Goal: Task Accomplishment & Management: Manage account settings

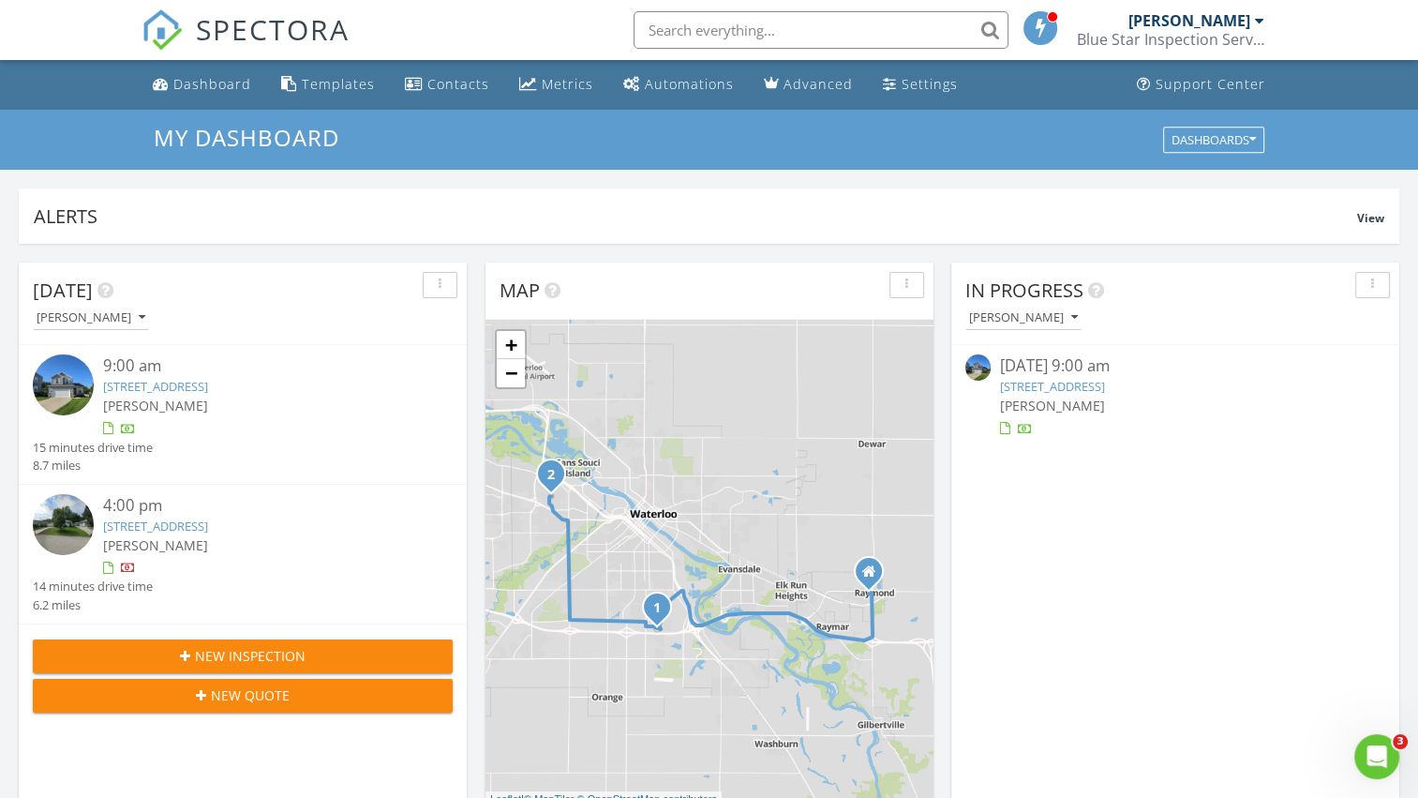
click at [138, 390] on link "1412 Hummingbird Cir, Waterloo, IA 50702" at bounding box center [155, 386] width 105 height 17
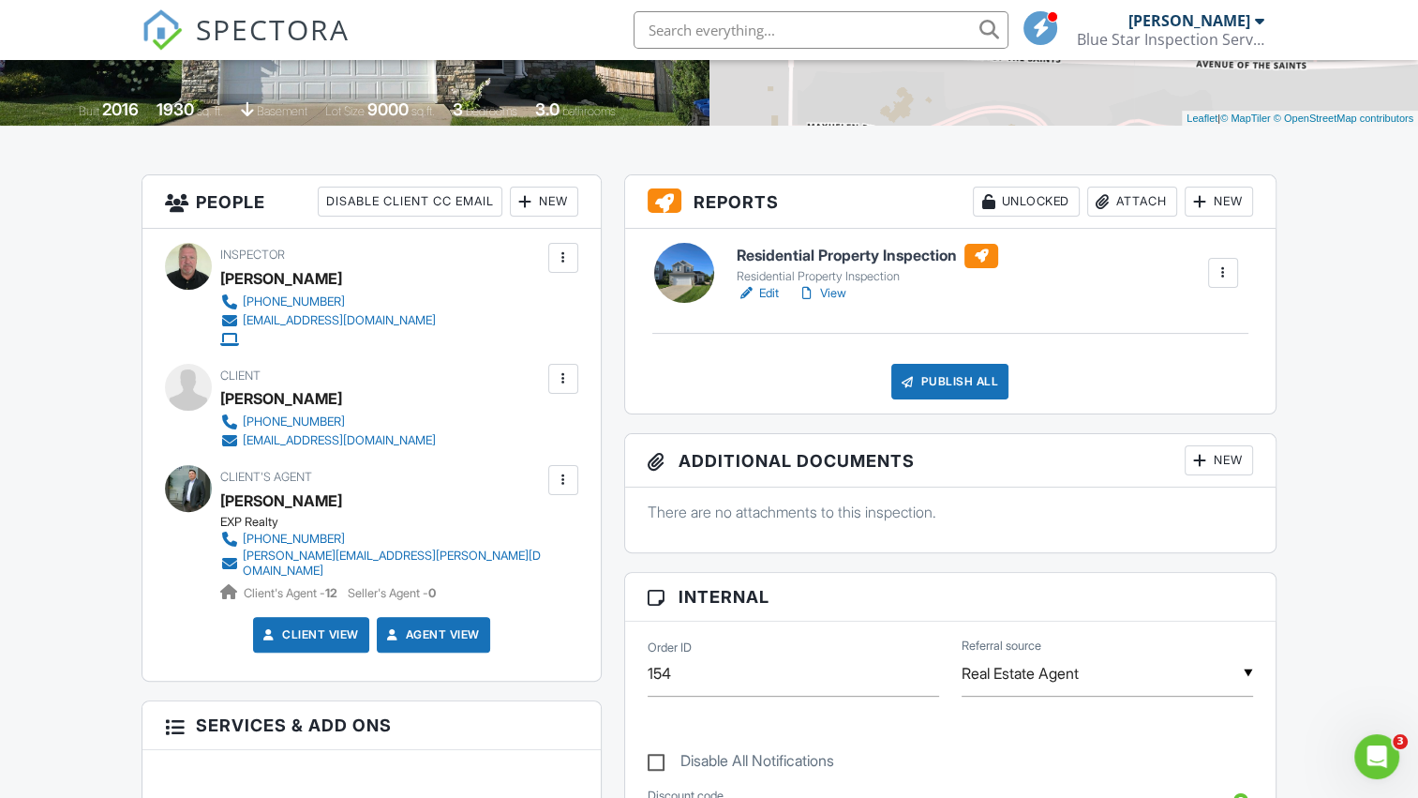
click at [1225, 454] on div "New" at bounding box center [1219, 460] width 68 height 30
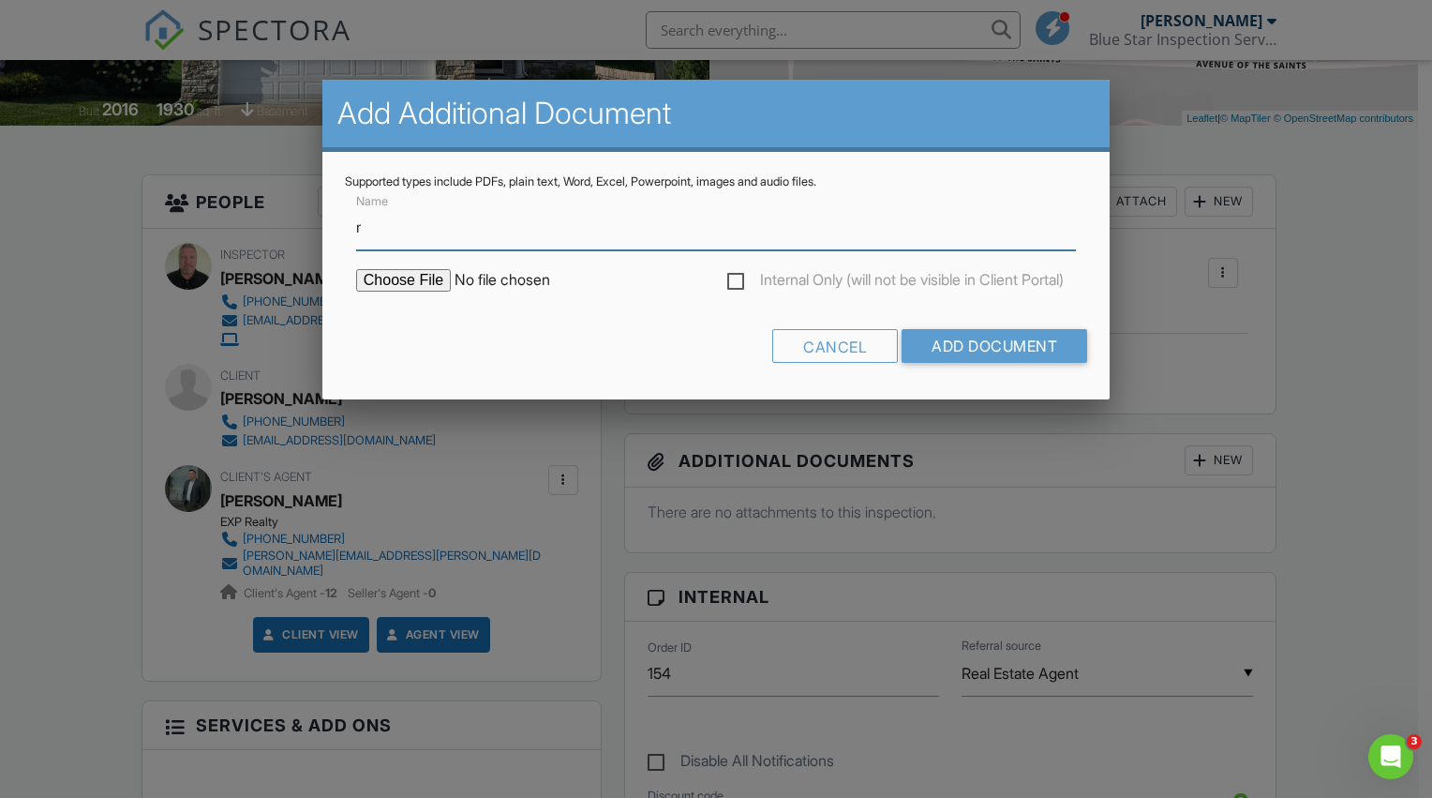
type input "Radon Test Results"
click at [422, 291] on div "Internal Only (will not be visible in Client Portal)" at bounding box center [716, 289] width 742 height 41
click at [424, 278] on input "file" at bounding box center [515, 280] width 319 height 22
type input "C:\fakepath\1412-Hummingbird-Circle202508281413.pdf"
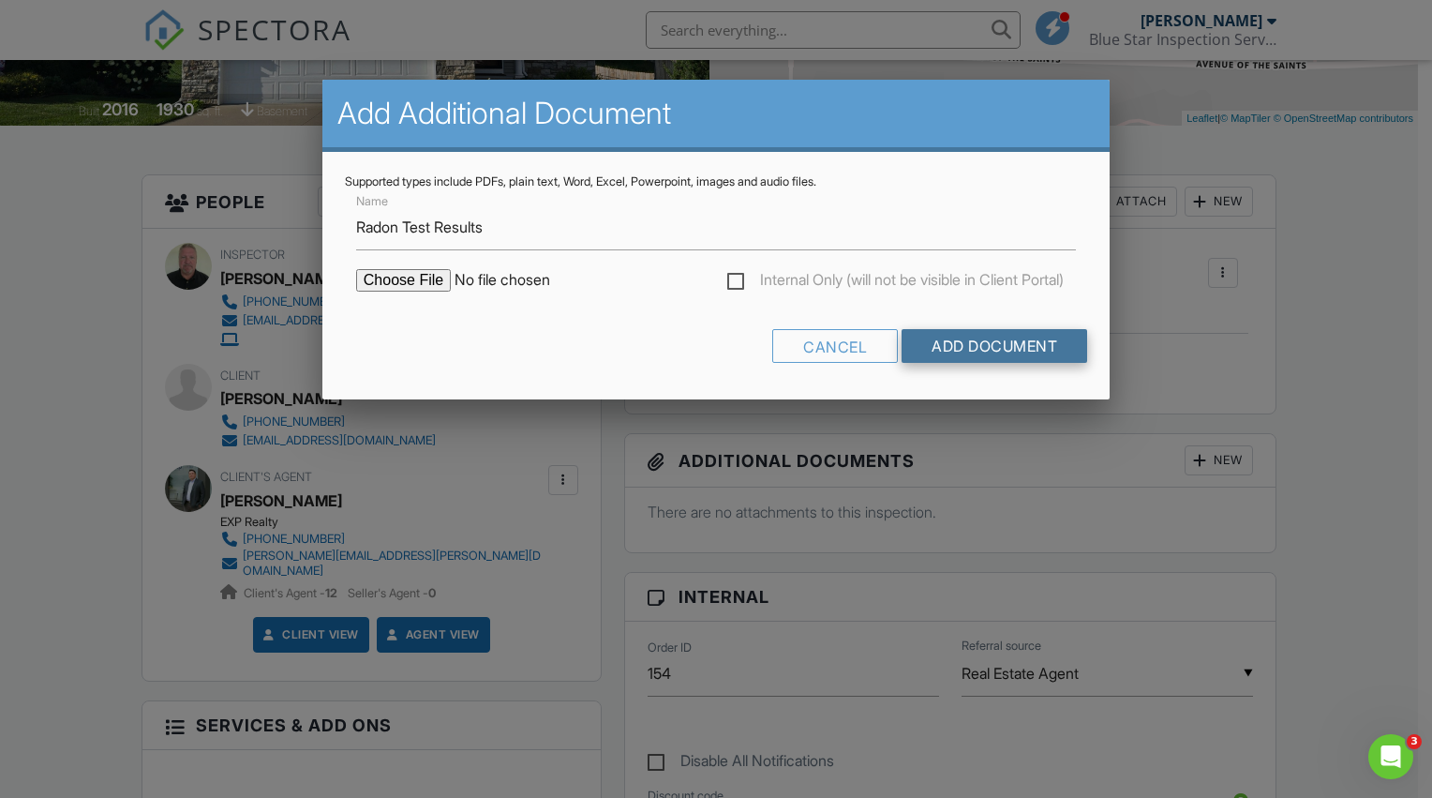
click at [967, 344] on input "Add Document" at bounding box center [995, 346] width 186 height 34
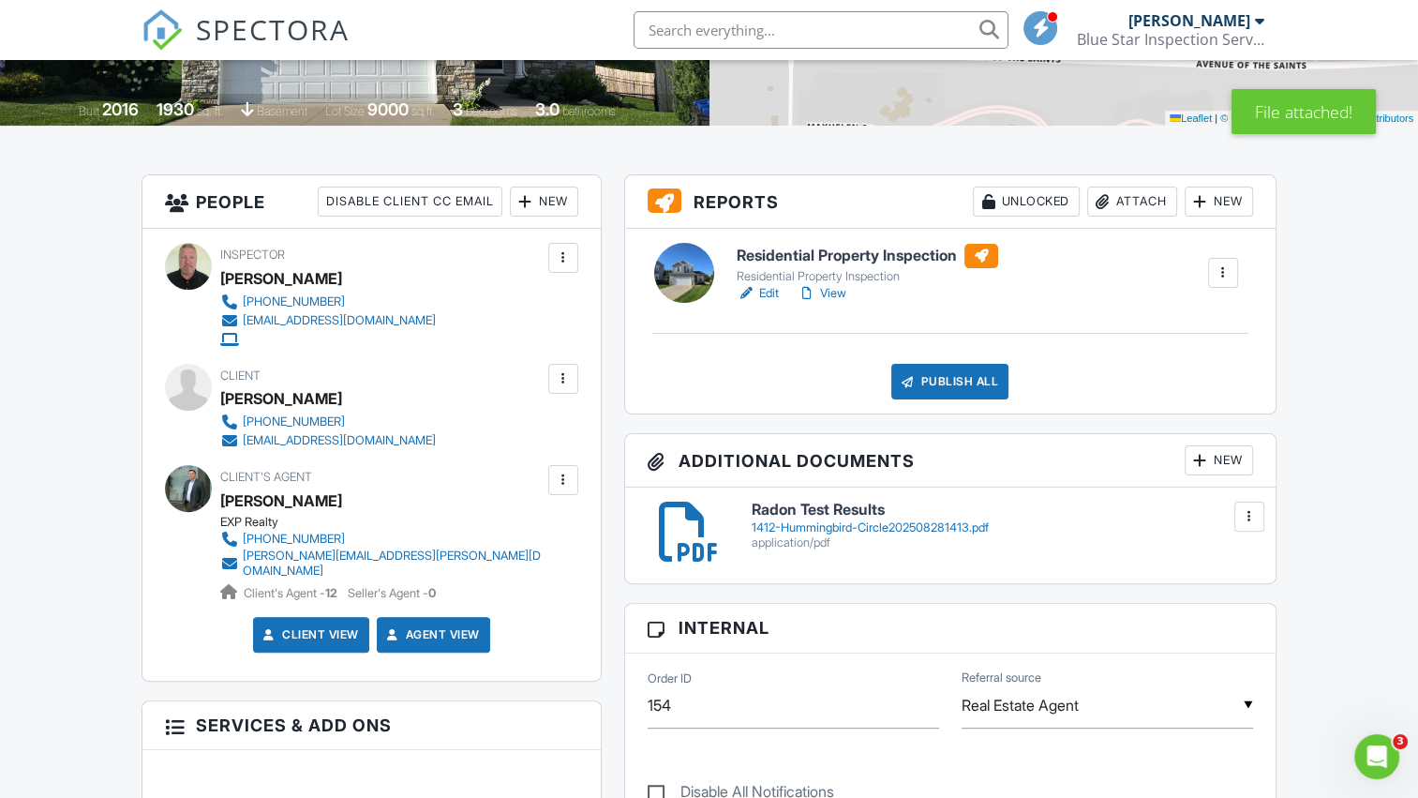
click at [1208, 464] on div "New" at bounding box center [1219, 460] width 68 height 30
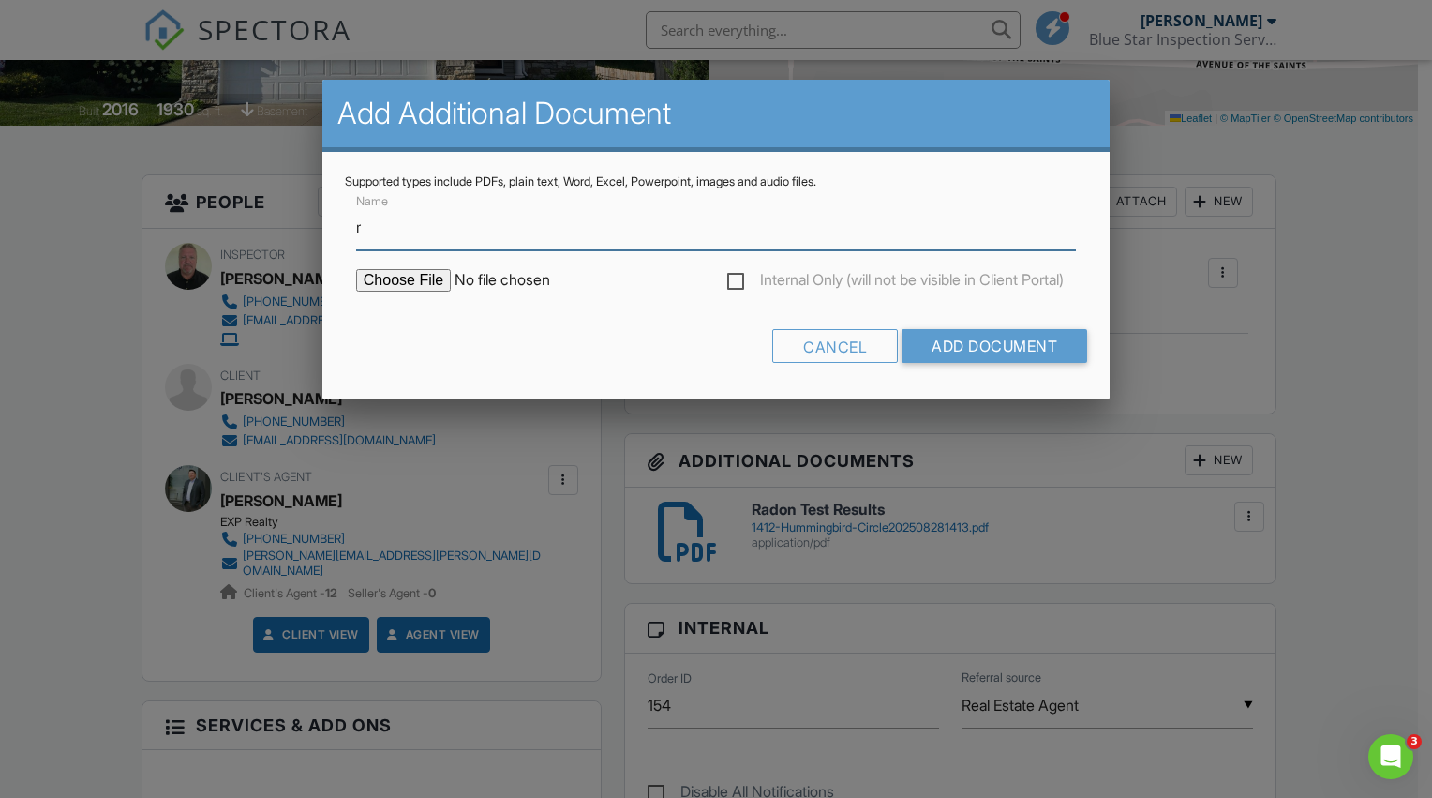
type input "Radon Buyers Guide"
click at [414, 285] on input "file" at bounding box center [515, 280] width 319 height 22
type input "C:\fakepath\hmbuygud.pdf"
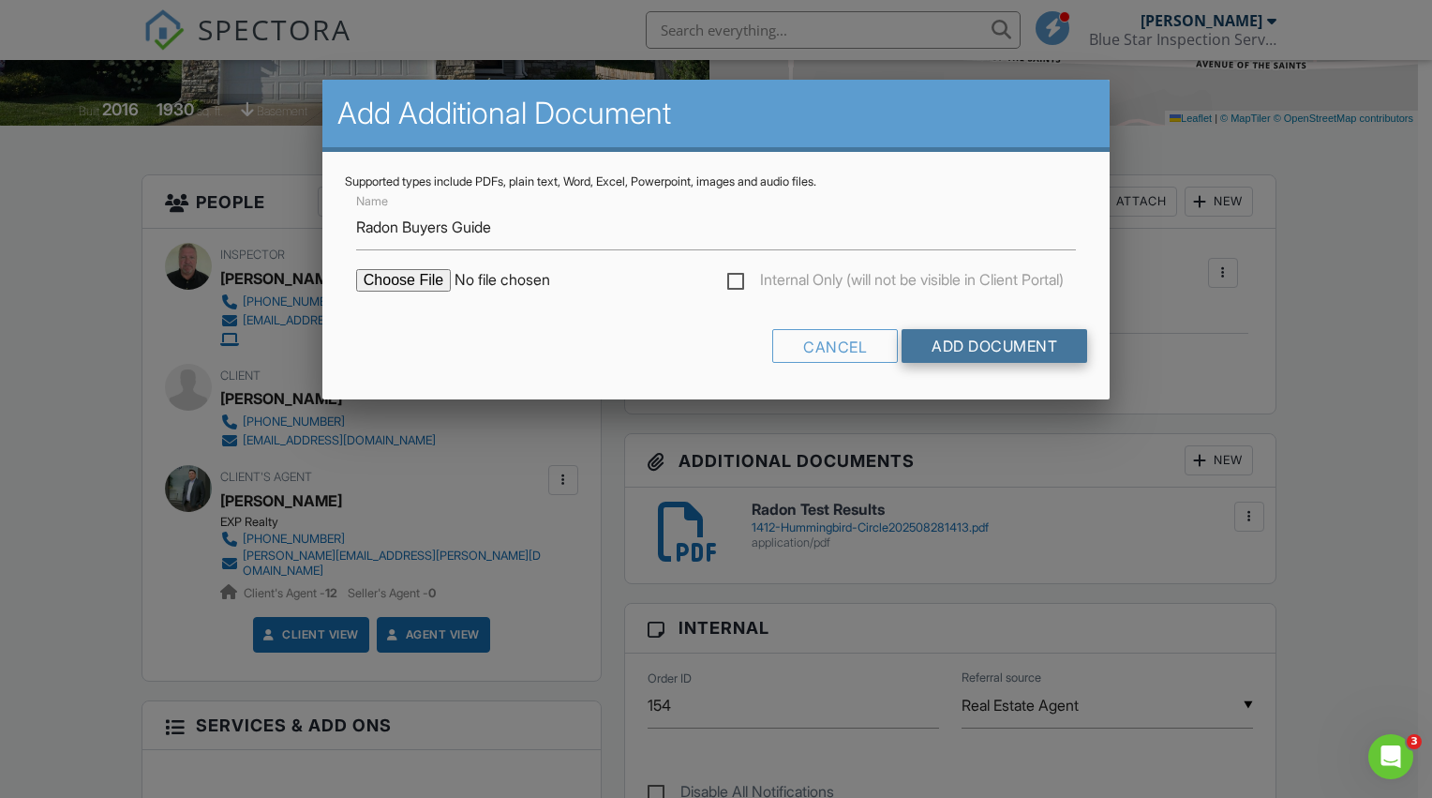
click at [993, 341] on input "Add Document" at bounding box center [995, 346] width 186 height 34
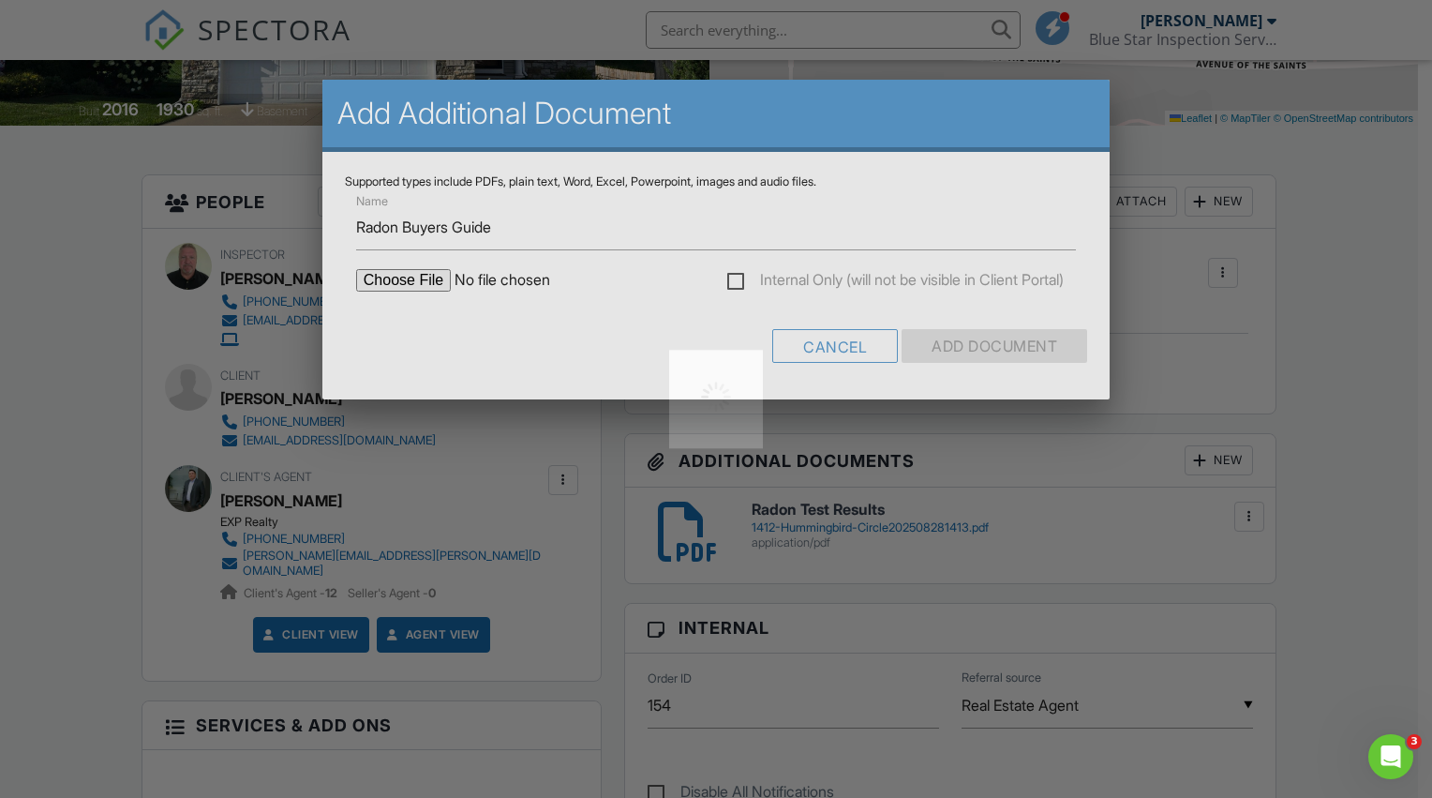
click at [993, 341] on div at bounding box center [716, 399] width 1432 height 798
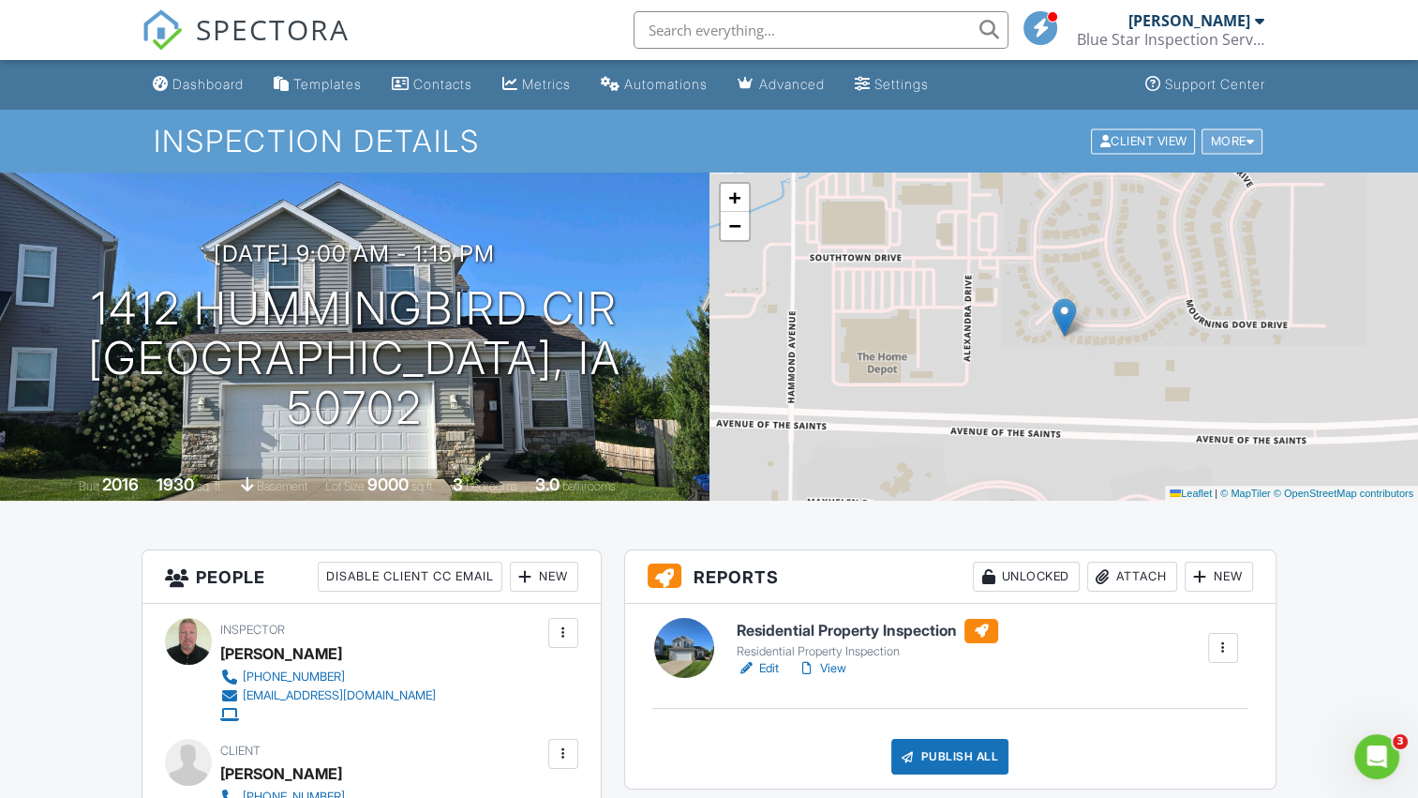
click at [1246, 141] on div at bounding box center [1250, 141] width 8 height 12
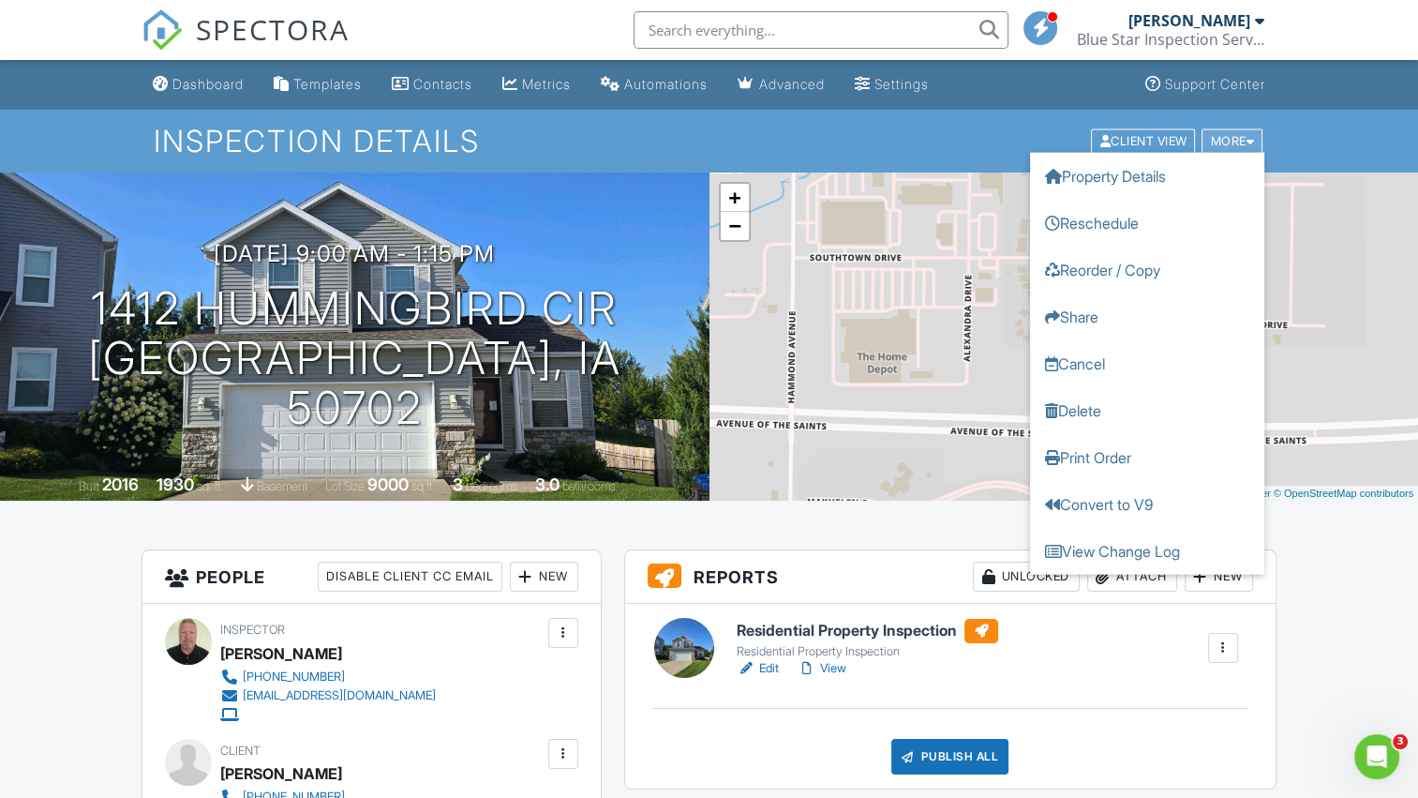
click at [1215, 135] on div "More" at bounding box center [1231, 140] width 61 height 25
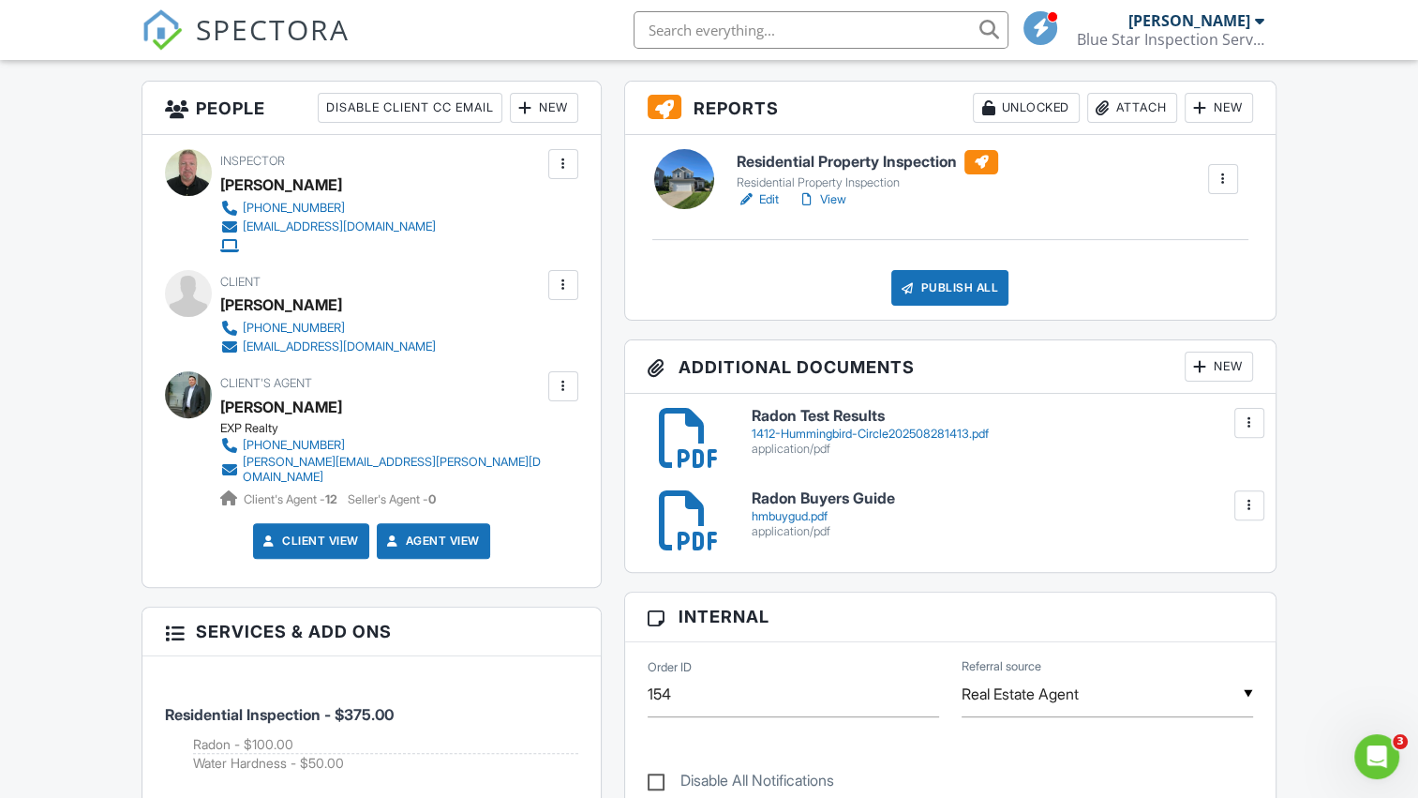
scroll to position [843, 0]
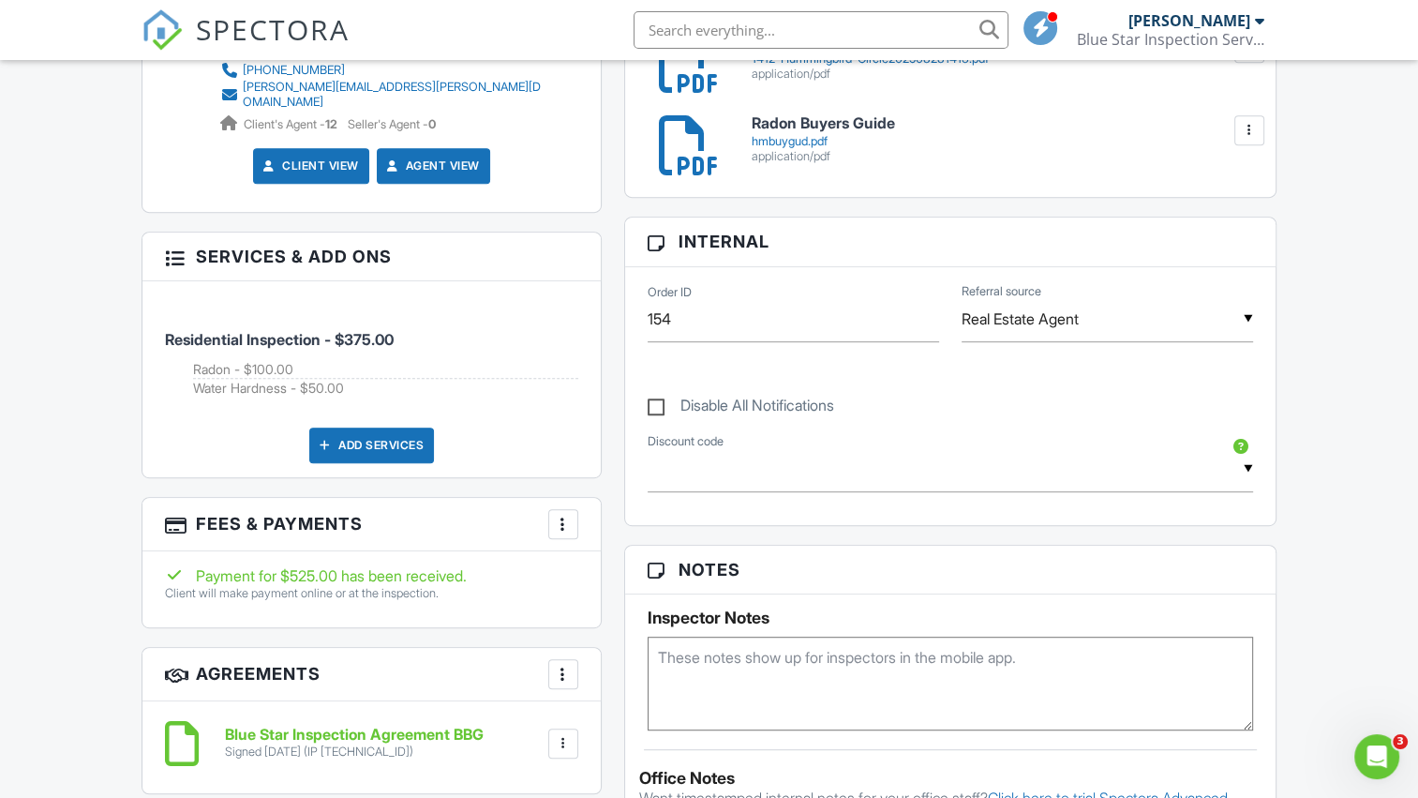
click at [563, 518] on div at bounding box center [563, 524] width 19 height 19
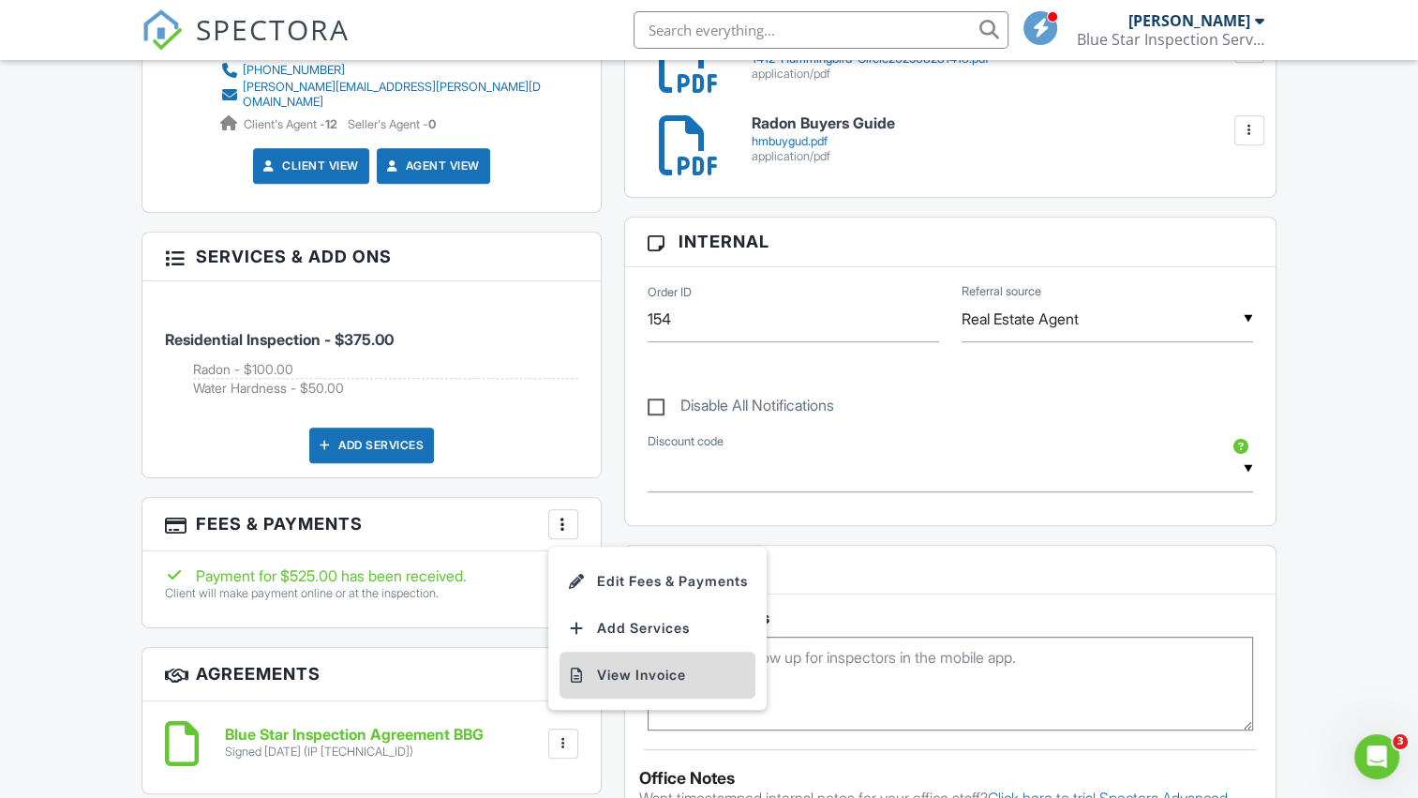
click at [604, 665] on li "View Invoice" at bounding box center [657, 674] width 196 height 47
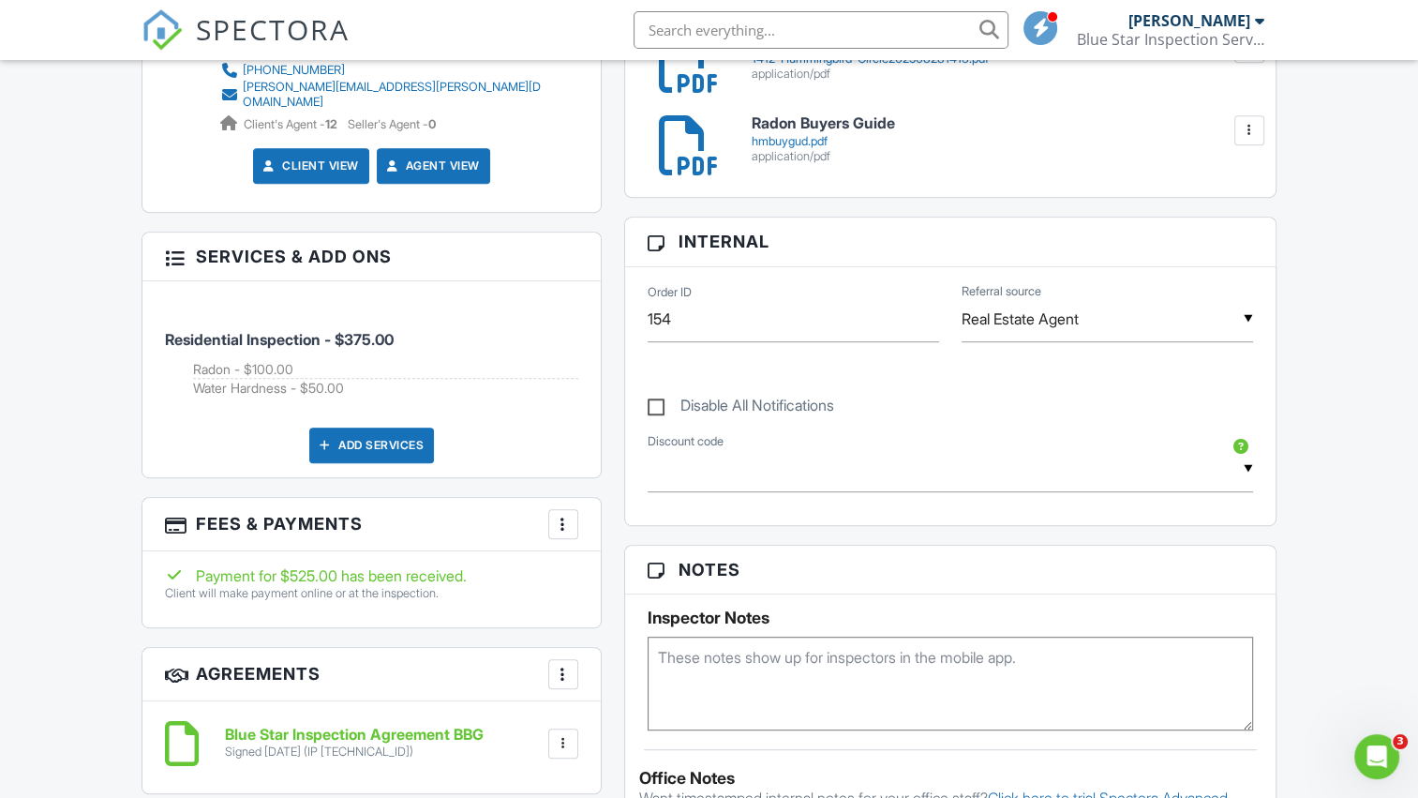
scroll to position [375, 0]
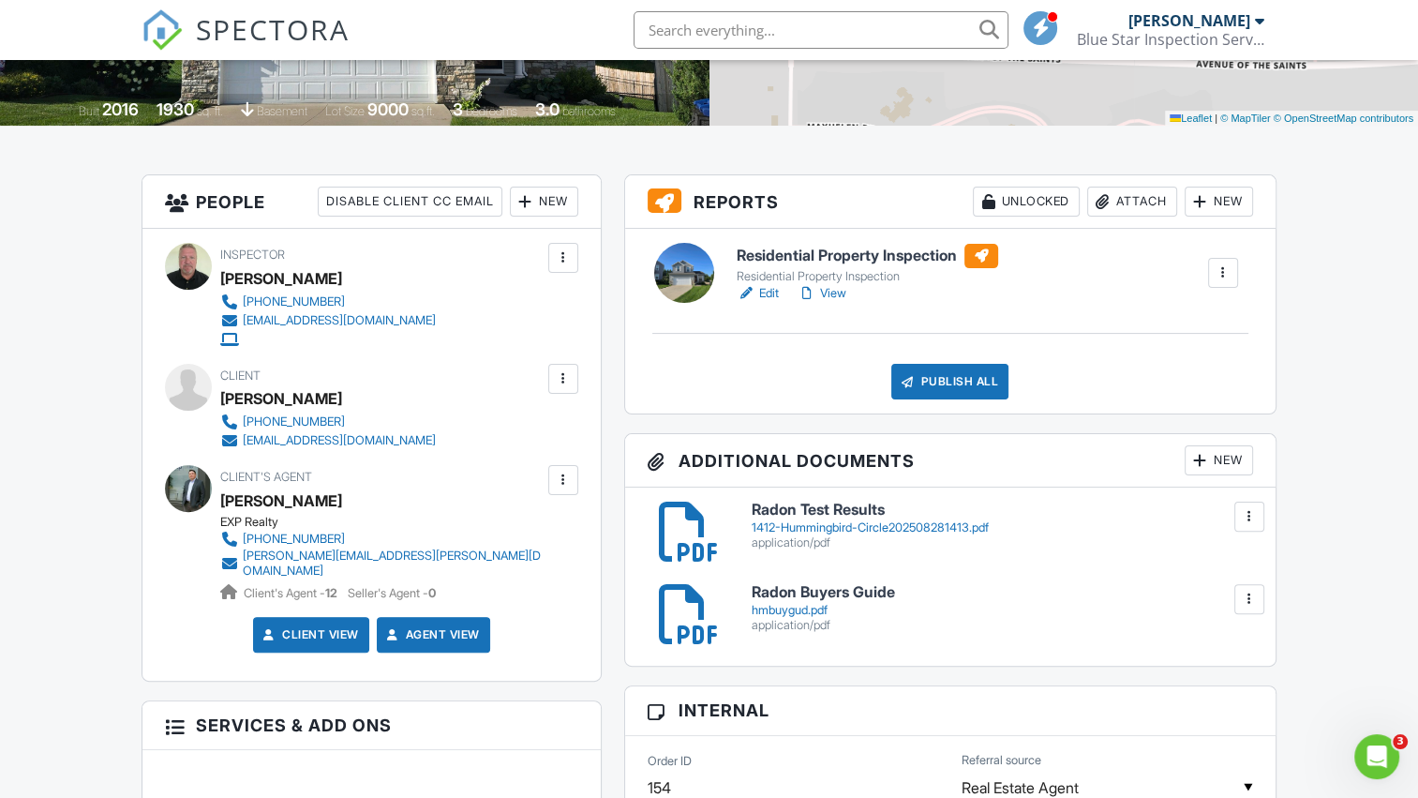
click at [757, 293] on link "Edit" at bounding box center [758, 293] width 42 height 19
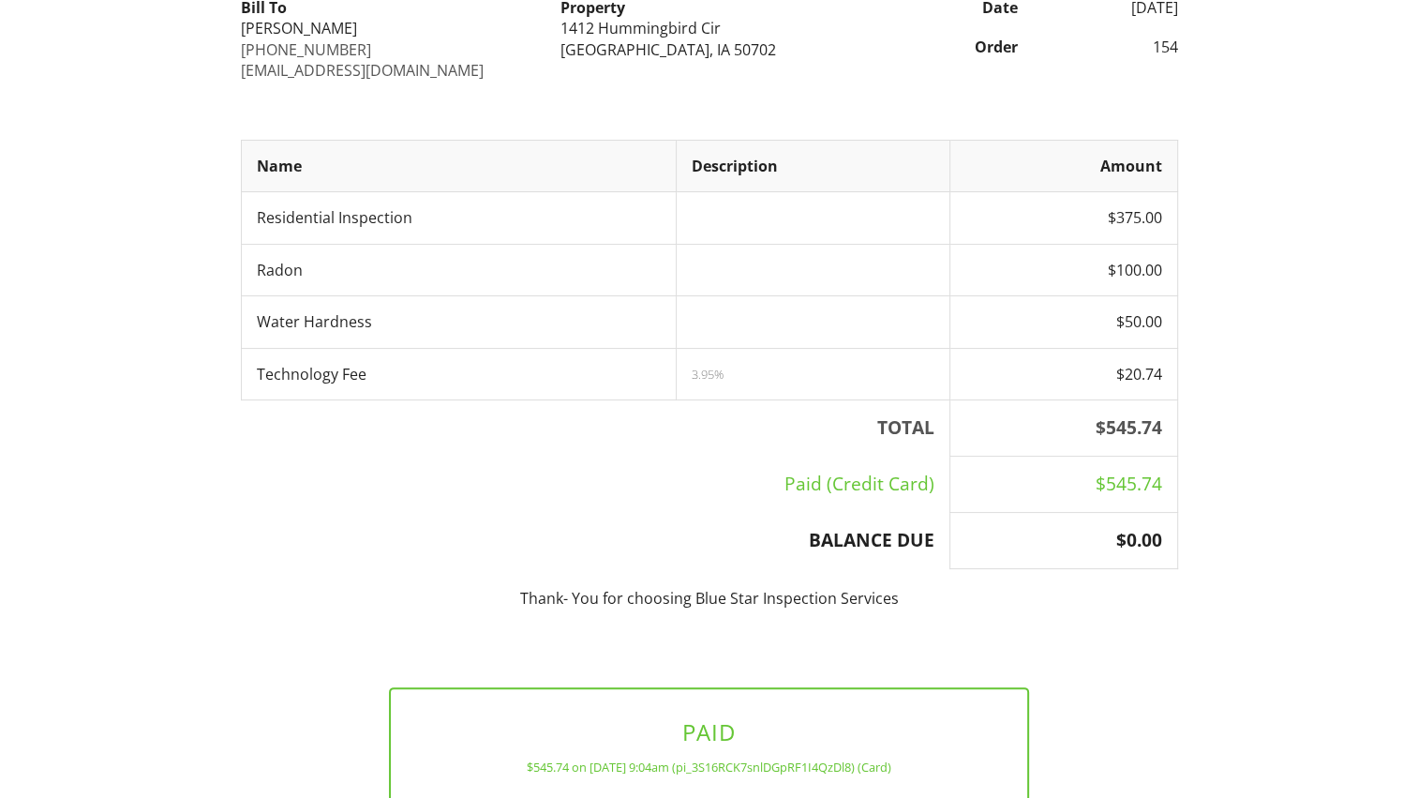
scroll to position [362, 0]
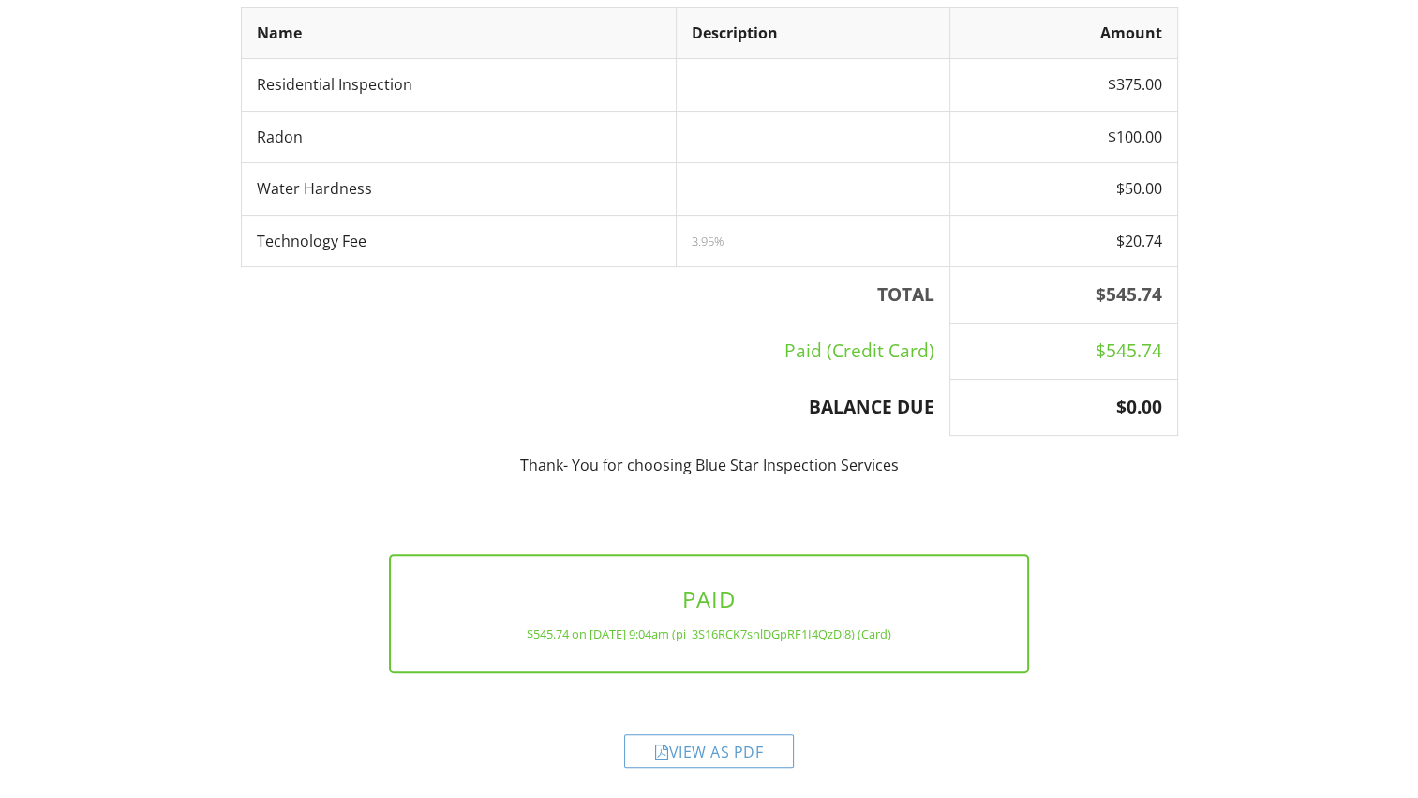
click at [685, 750] on div "View as PDF" at bounding box center [709, 751] width 170 height 34
click at [0, 0] on div at bounding box center [0, 0] width 0 height 0
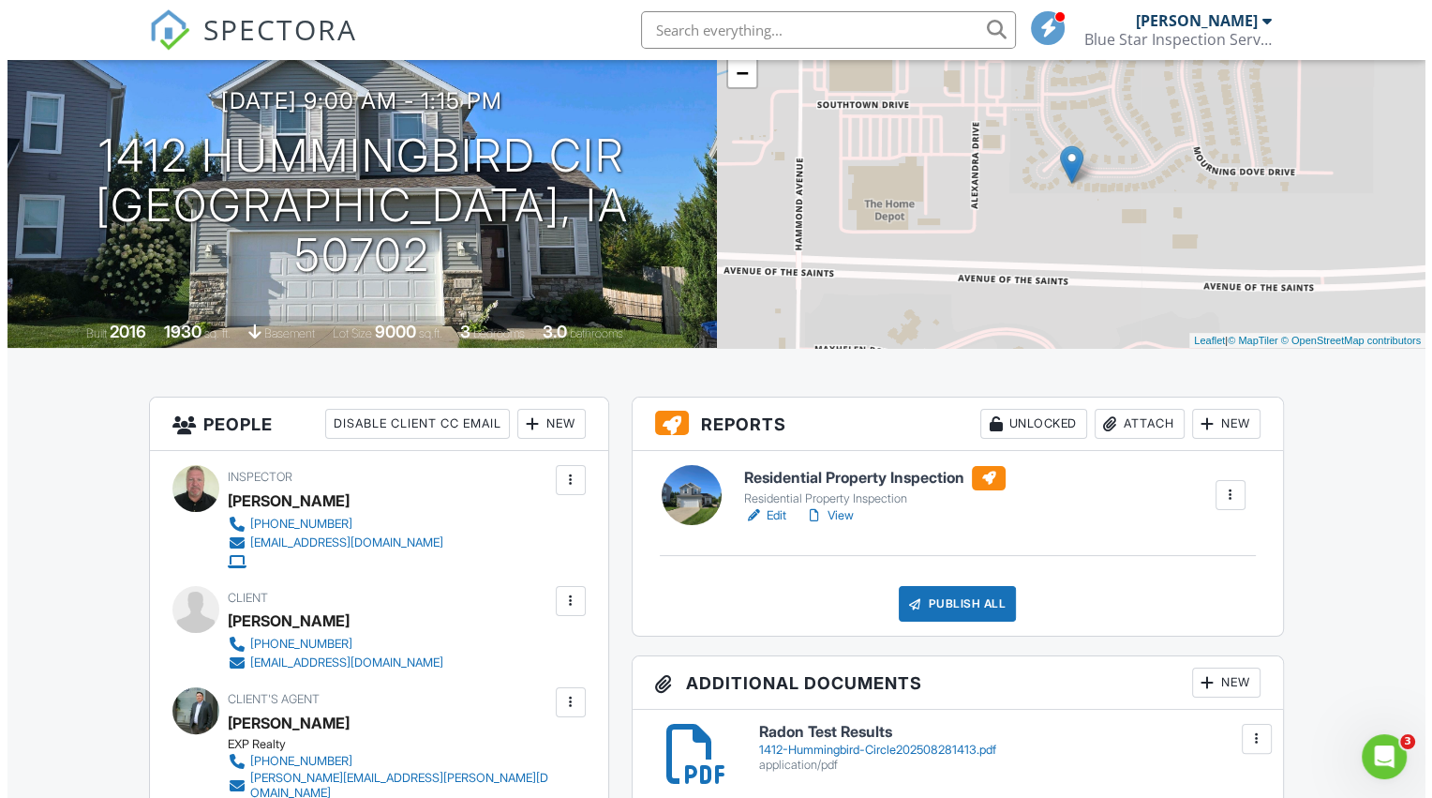
scroll to position [281, 0]
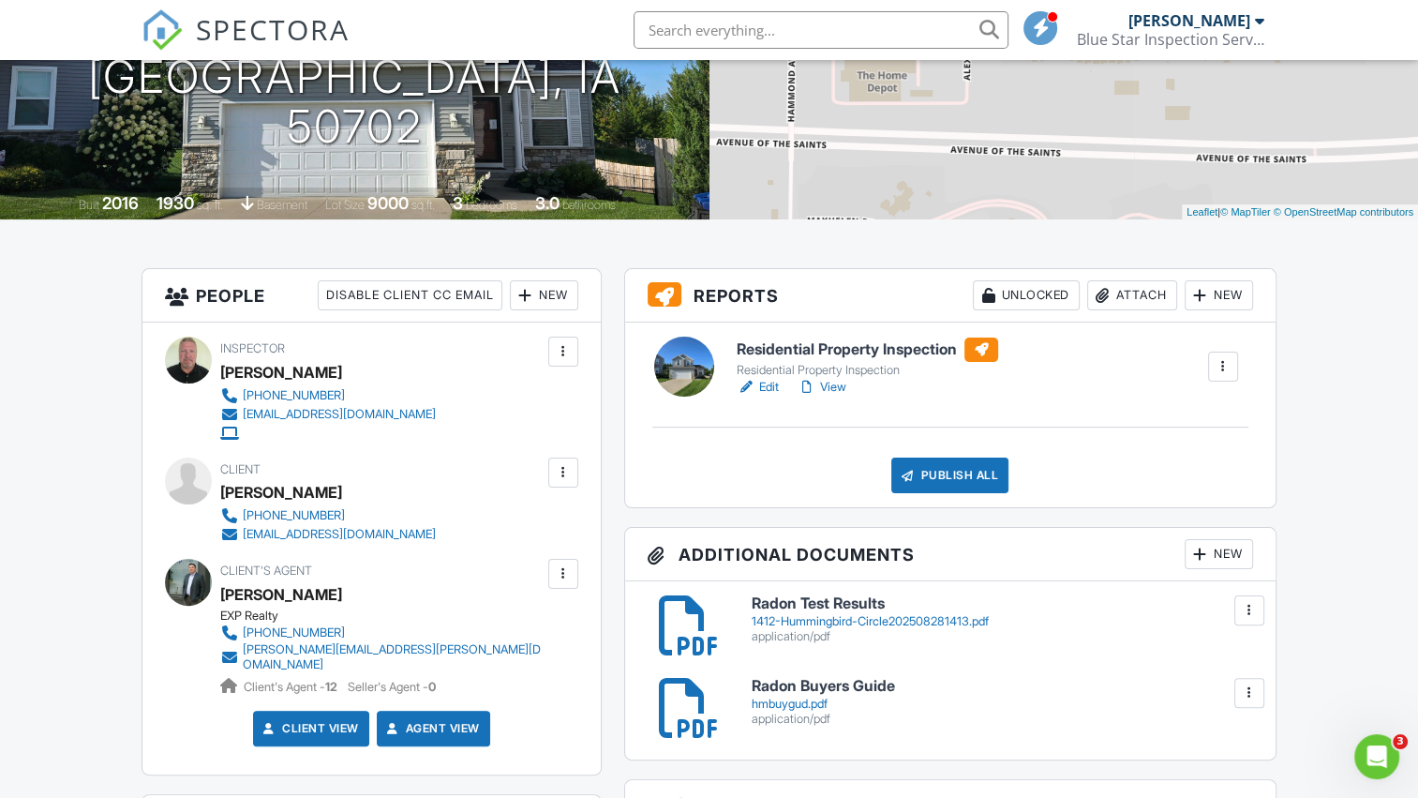
click at [980, 484] on div "Publish All" at bounding box center [949, 475] width 117 height 36
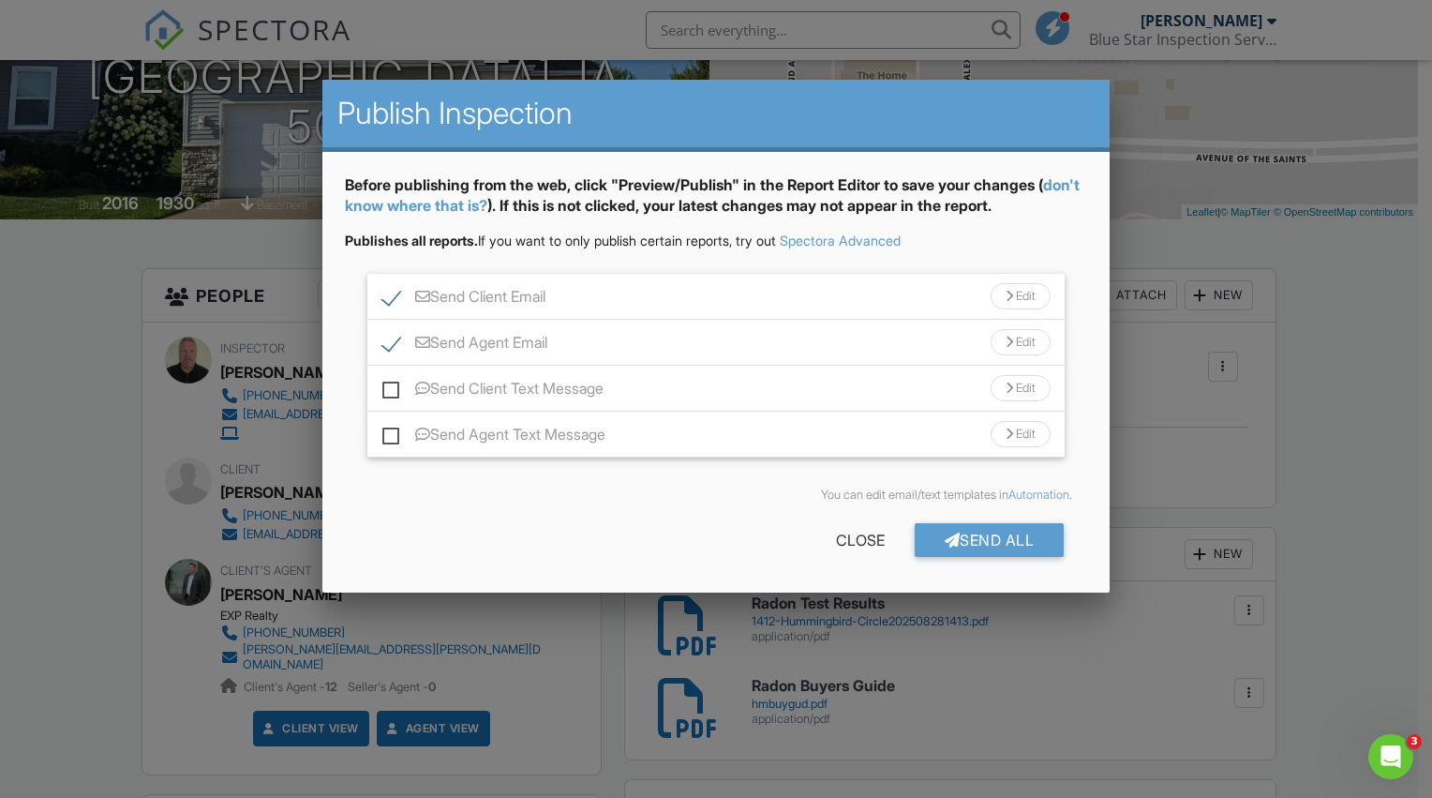
click at [389, 388] on label "Send Client Text Message" at bounding box center [492, 391] width 221 height 23
click at [389, 385] on input "Send Client Text Message" at bounding box center [388, 379] width 12 height 12
checkbox input "true"
click at [1022, 386] on div "Edit" at bounding box center [1021, 388] width 60 height 26
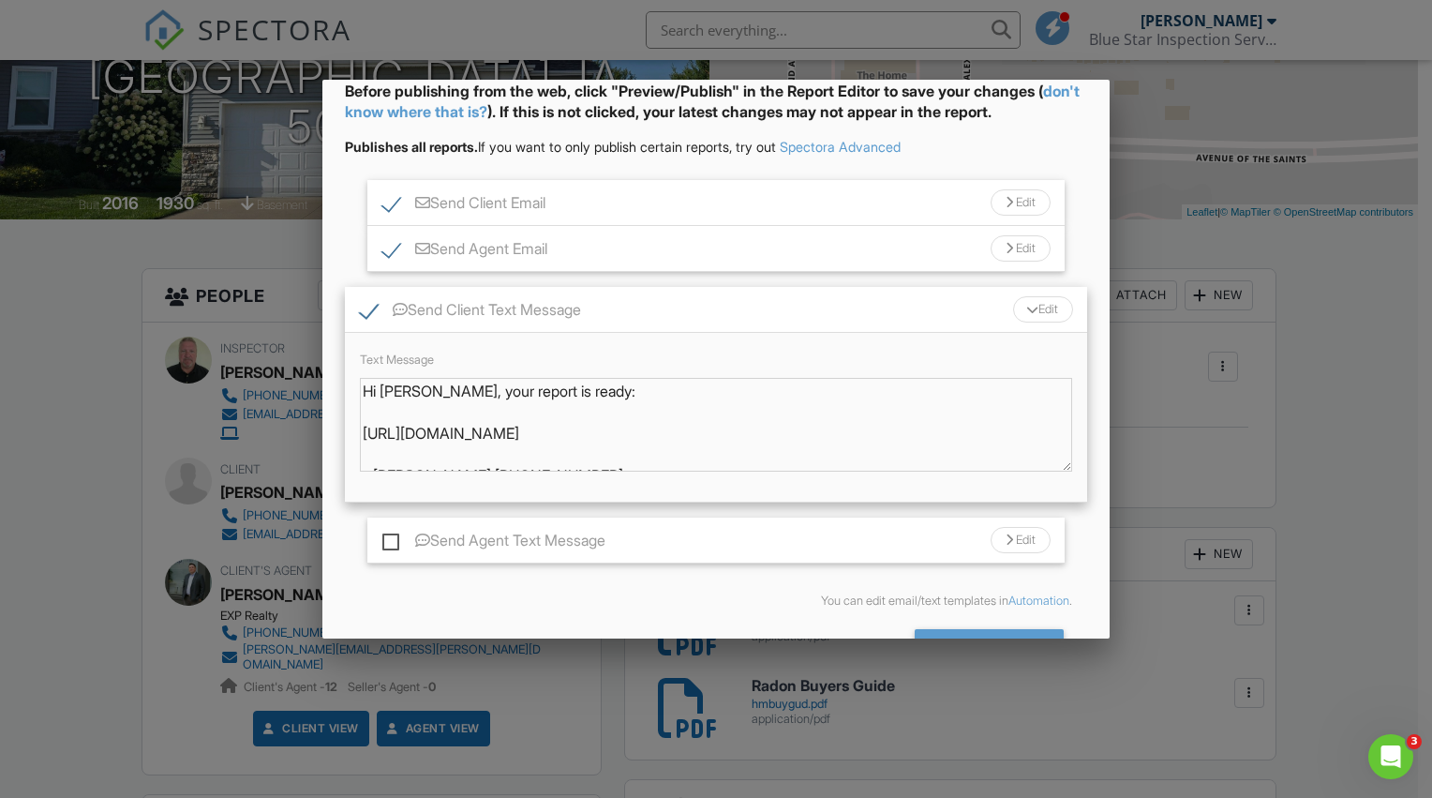
scroll to position [16, 0]
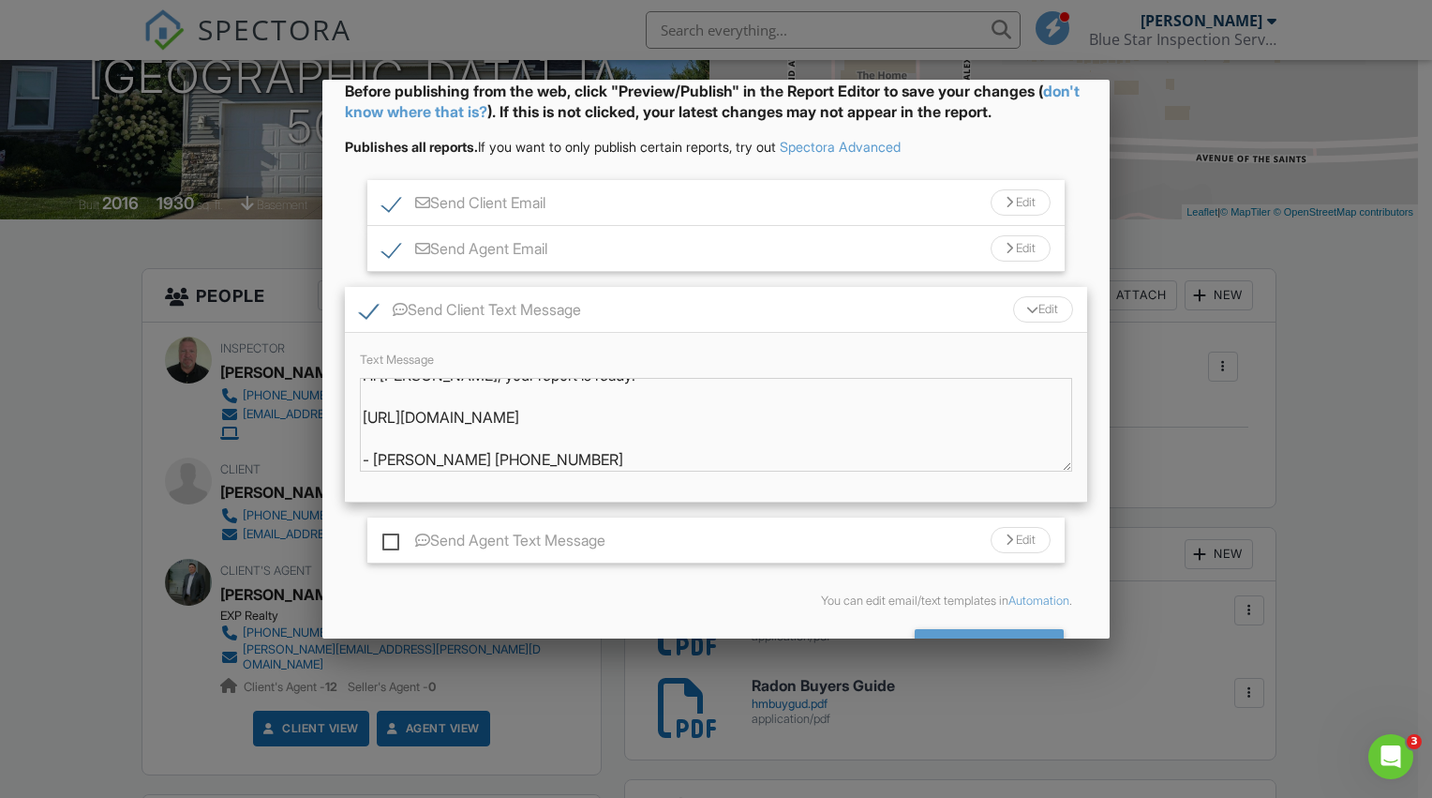
click at [1038, 307] on div "Edit" at bounding box center [1043, 309] width 60 height 26
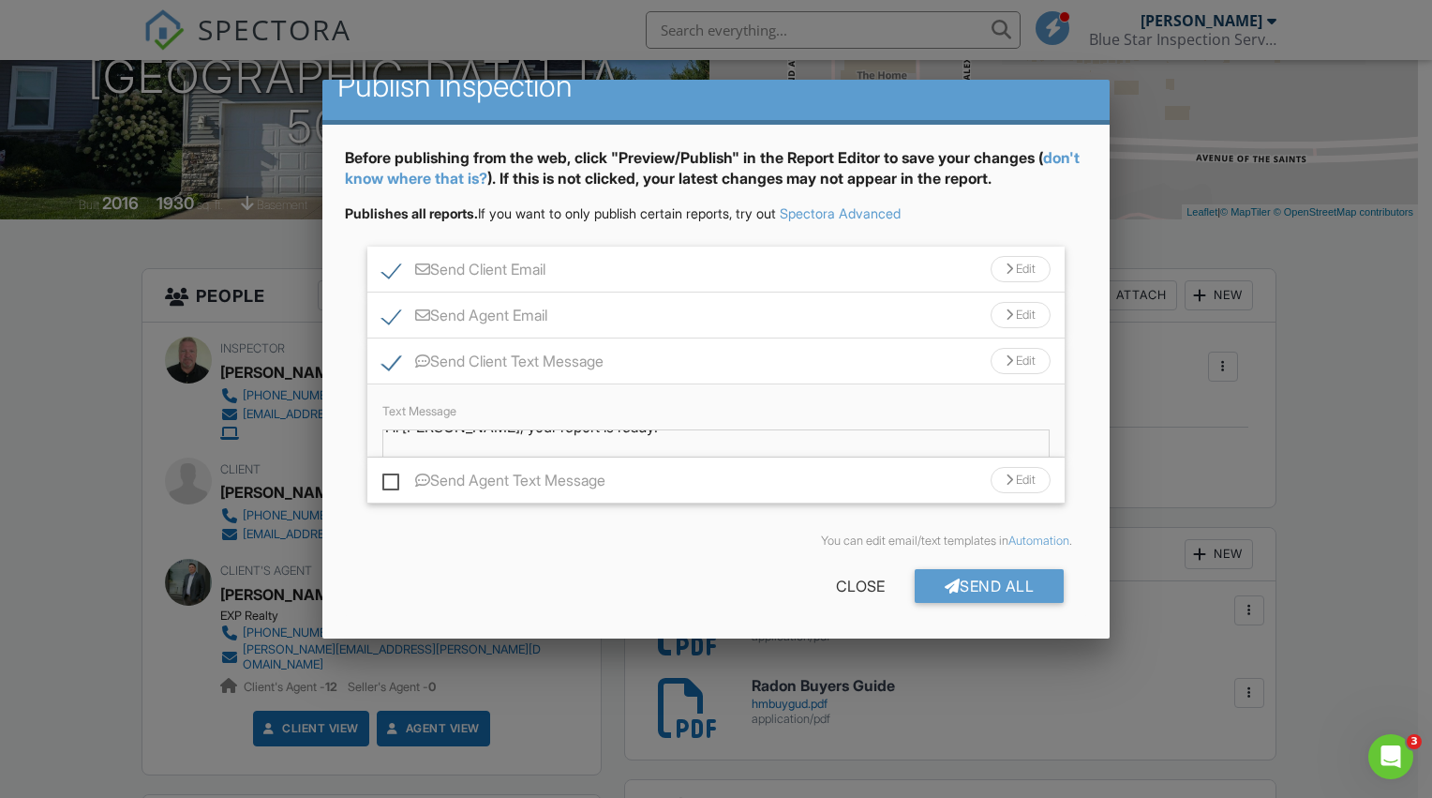
scroll to position [0, 0]
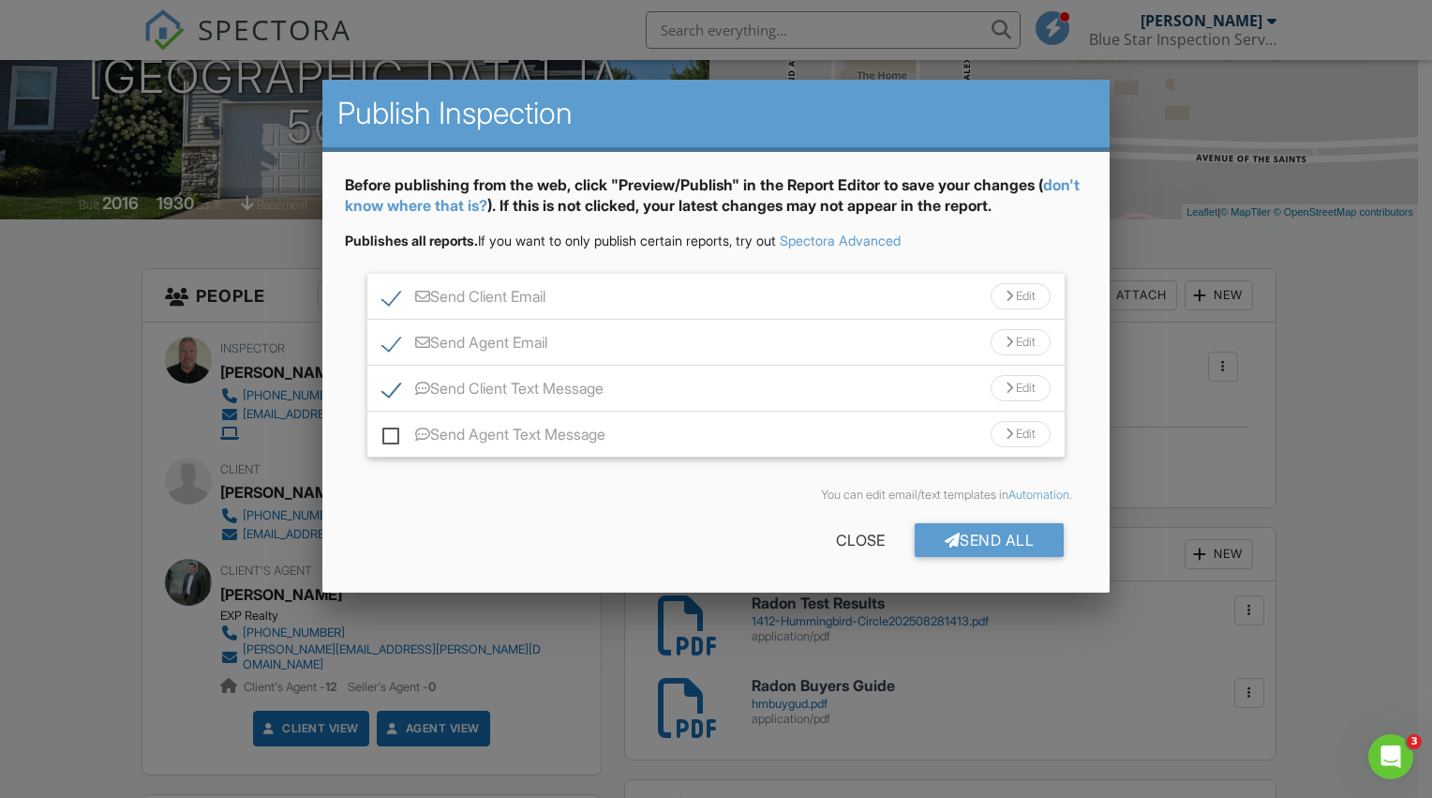
click at [1020, 387] on div "Edit" at bounding box center [1021, 388] width 60 height 26
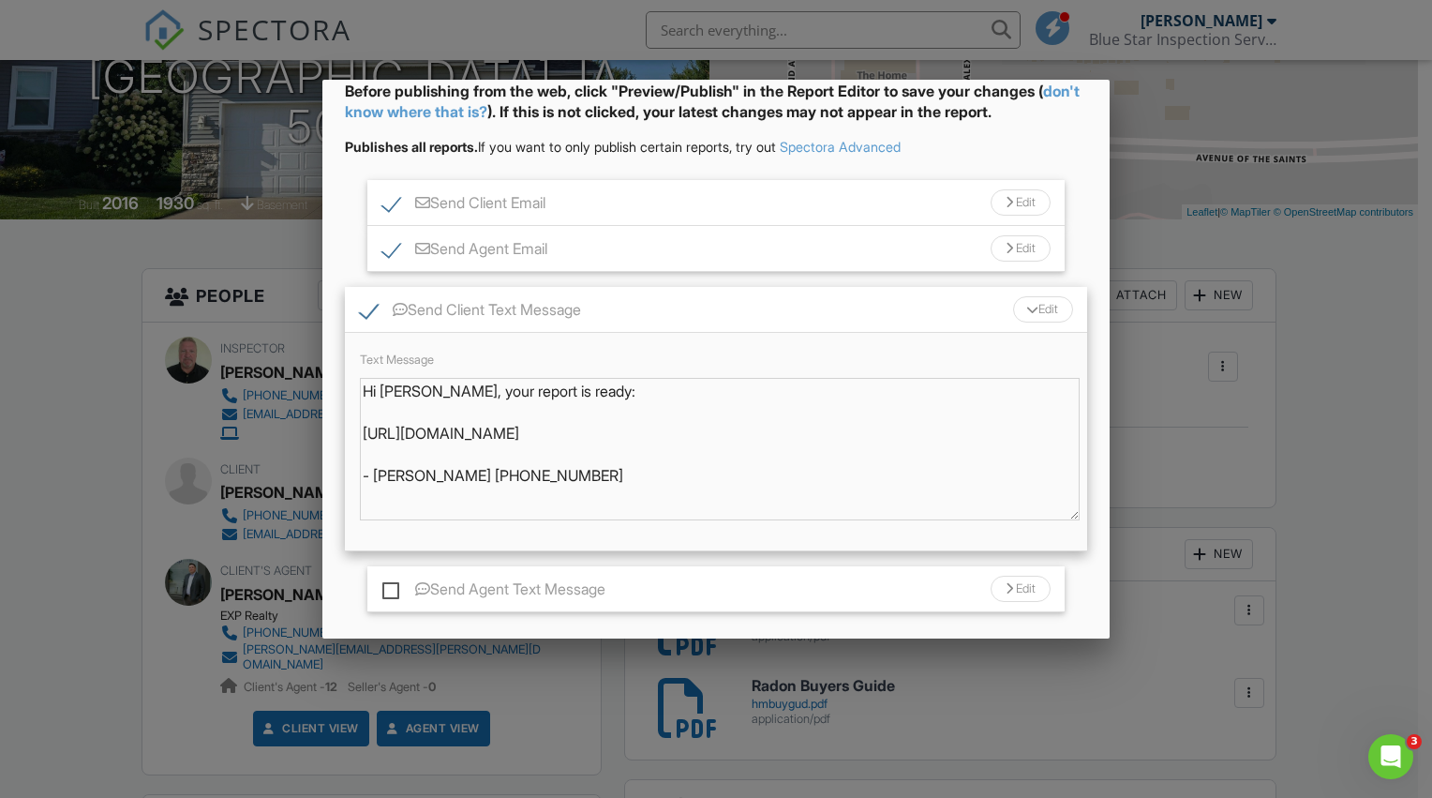
click at [1026, 308] on div at bounding box center [1032, 309] width 12 height 7
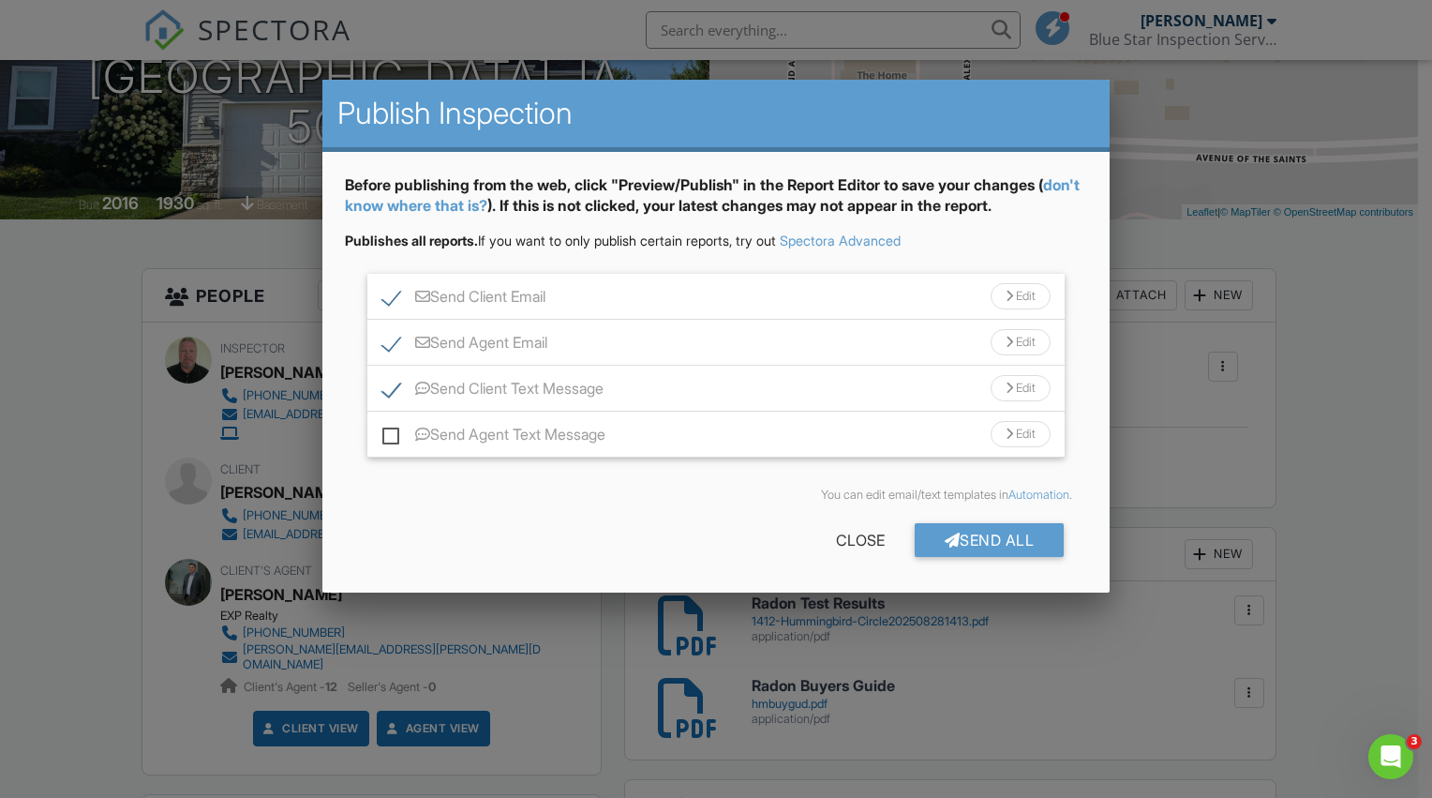
click at [387, 436] on label "Send Agent Text Message" at bounding box center [493, 436] width 223 height 23
click at [387, 431] on input "Send Agent Text Message" at bounding box center [388, 425] width 12 height 12
checkbox input "true"
click at [958, 537] on div "Send All" at bounding box center [990, 540] width 150 height 34
